Goal: Task Accomplishment & Management: Manage account settings

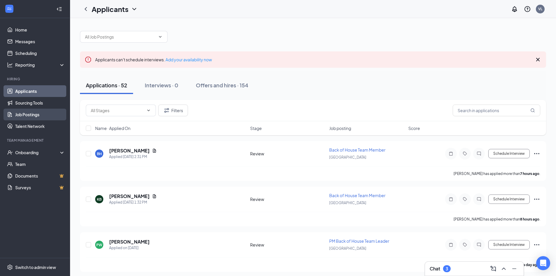
click at [32, 112] on link "Job Postings" at bounding box center [40, 115] width 50 height 12
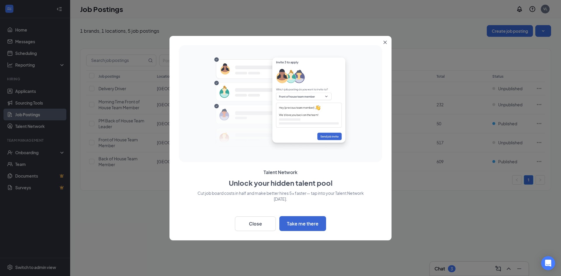
drag, startPoint x: 354, startPoint y: 120, endPoint x: 386, endPoint y: 41, distance: 84.4
click at [386, 41] on icon "Close" at bounding box center [385, 42] width 3 height 3
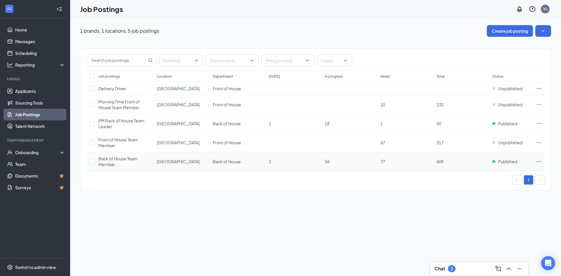
click at [539, 162] on icon "Ellipses" at bounding box center [539, 162] width 6 height 6
click at [483, 173] on span "Edit job posting" at bounding box center [474, 173] width 30 height 5
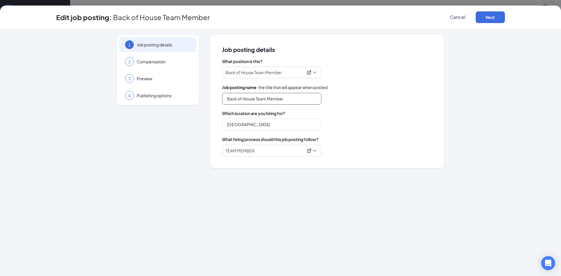
click at [287, 98] on input "Back of House Team Member" at bounding box center [271, 99] width 99 height 12
click at [227, 100] on input "Back of House Team Member" at bounding box center [271, 99] width 99 height 12
type input "Opener (6-2) Back of House Team Member"
click at [486, 18] on button "Next" at bounding box center [490, 17] width 29 height 12
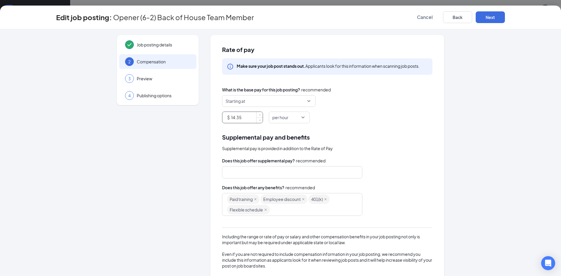
click at [239, 118] on input "14.35" at bounding box center [247, 117] width 32 height 11
type input "14.7"
click at [486, 19] on button "Next" at bounding box center [490, 17] width 29 height 12
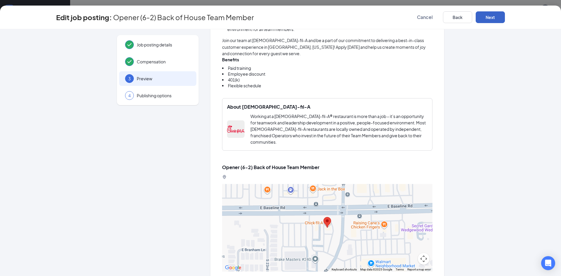
scroll to position [526, 0]
click at [497, 21] on button "Next" at bounding box center [490, 17] width 29 height 12
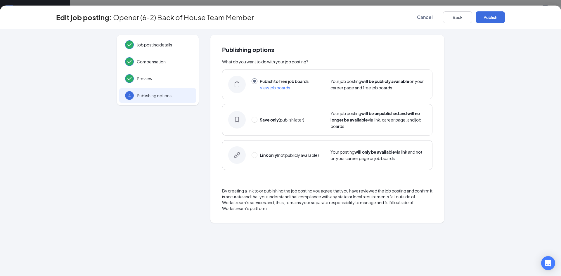
scroll to position [0, 0]
click at [488, 20] on button "Publish" at bounding box center [490, 17] width 29 height 12
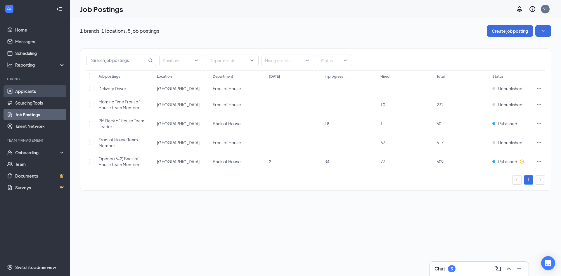
click at [38, 90] on link "Applicants" at bounding box center [40, 91] width 50 height 12
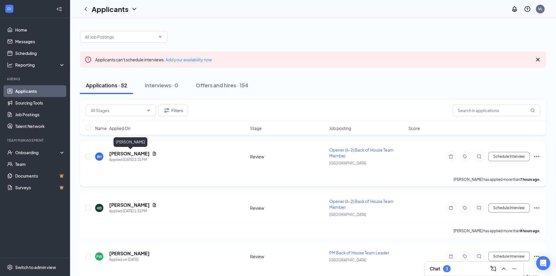
click at [143, 152] on h5 "[PERSON_NAME]" at bounding box center [129, 153] width 41 height 6
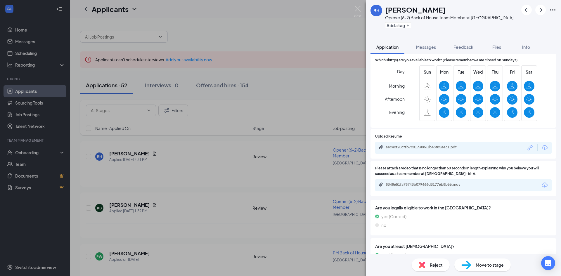
scroll to position [263, 0]
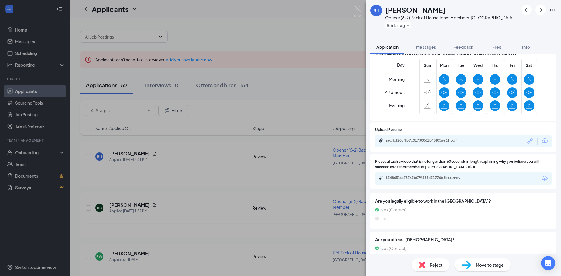
click at [428, 177] on div "8348651fa78743b079466d31776b8b66.mov" at bounding box center [427, 178] width 82 height 5
drag, startPoint x: 480, startPoint y: 81, endPoint x: 332, endPoint y: 95, distance: 148.7
click at [332, 95] on div "[PERSON_NAME] Opener (6-2) Back of House Team Member at [GEOGRAPHIC_DATA] Add a…" at bounding box center [280, 138] width 561 height 276
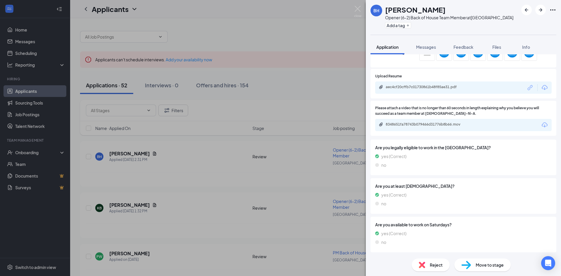
scroll to position [314, 0]
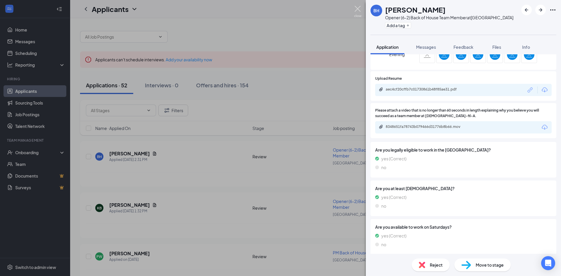
click at [359, 10] on img at bounding box center [357, 11] width 7 height 11
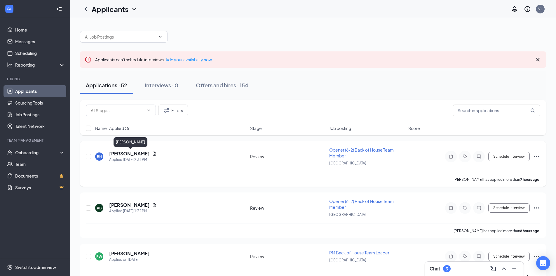
click at [142, 154] on h5 "[PERSON_NAME]" at bounding box center [129, 153] width 41 height 6
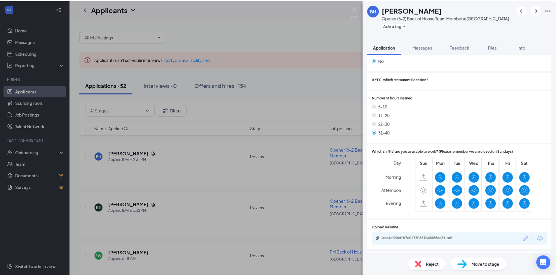
scroll to position [175, 0]
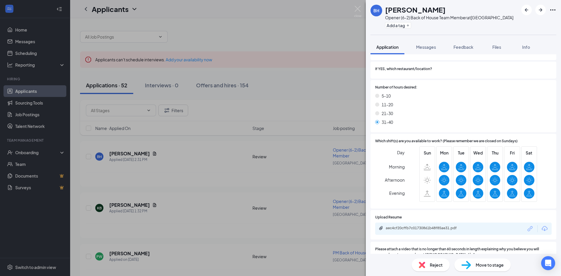
click at [183, 174] on div "[PERSON_NAME] Opener (6-2) Back of House Team Member at [GEOGRAPHIC_DATA] Add a…" at bounding box center [280, 138] width 561 height 276
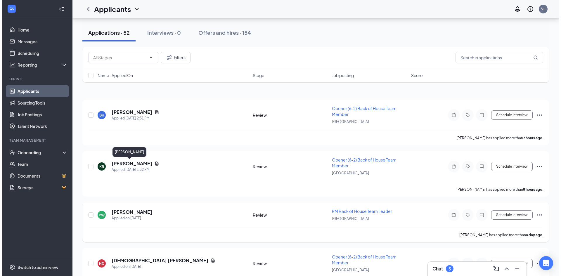
scroll to position [58, 0]
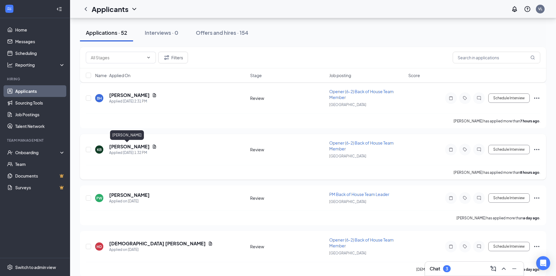
click at [118, 145] on h5 "[PERSON_NAME]" at bounding box center [129, 146] width 41 height 6
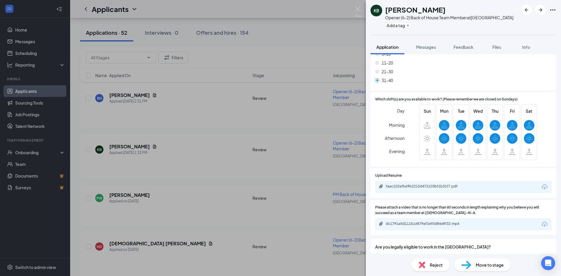
scroll to position [234, 0]
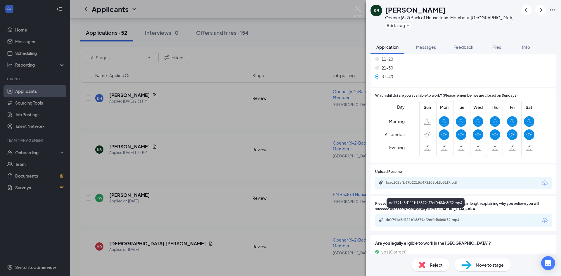
click at [423, 219] on div "dc1791a5d111b16879af2ef0d84e8f32.mp4" at bounding box center [463, 220] width 176 height 12
click at [433, 218] on div "dc1791a5d111b16879af2ef0d84e8f32.mp4" at bounding box center [427, 220] width 82 height 5
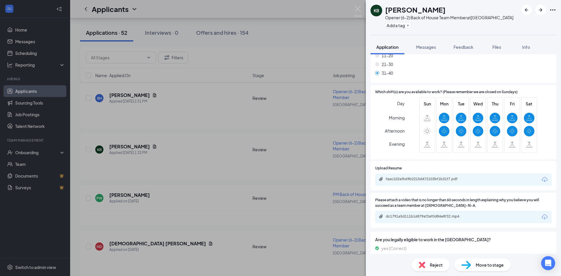
scroll to position [235, 0]
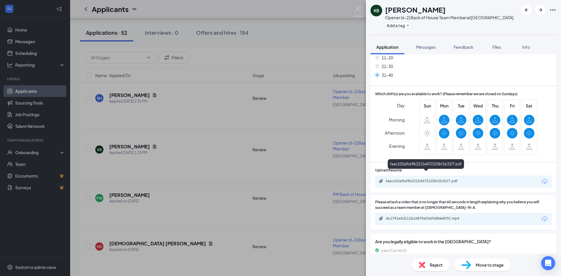
click at [407, 179] on div "faac102afb69b2215d472103bf1b31f7.pdf" at bounding box center [427, 181] width 82 height 5
click at [356, 10] on img at bounding box center [357, 11] width 7 height 11
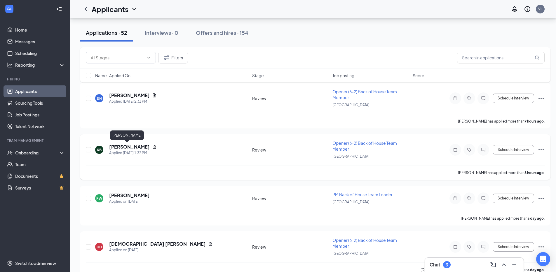
click at [126, 147] on h5 "[PERSON_NAME]" at bounding box center [129, 146] width 41 height 6
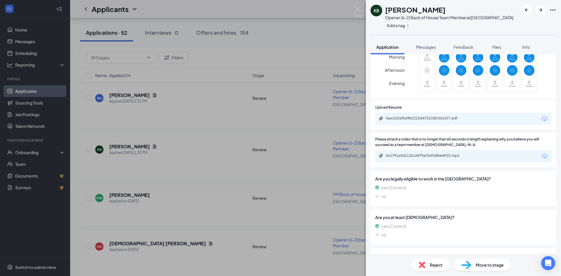
scroll to position [323, 0]
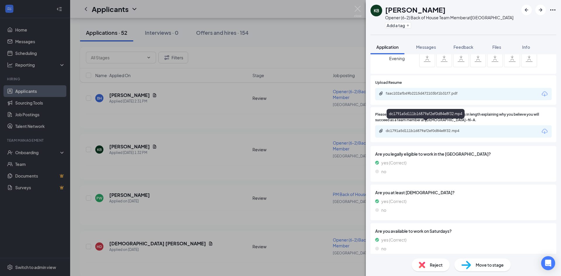
click at [411, 129] on div "dc1791a5d111b16879af2ef0d84e8f32.mp4" at bounding box center [427, 131] width 82 height 5
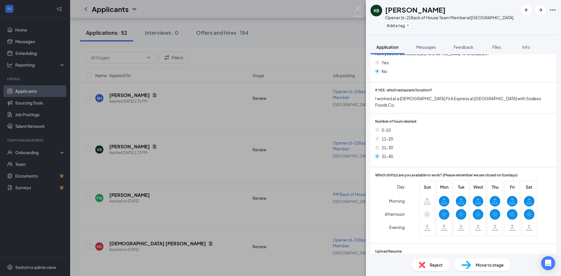
scroll to position [148, 0]
